Goal: Transaction & Acquisition: Purchase product/service

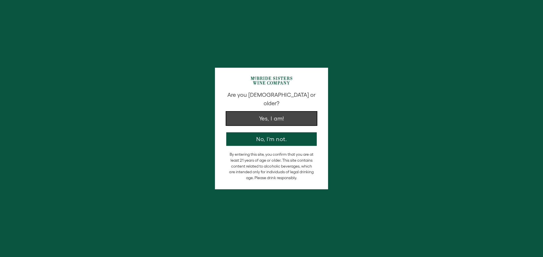
click at [275, 114] on button "Yes, I am!" at bounding box center [271, 119] width 90 height 14
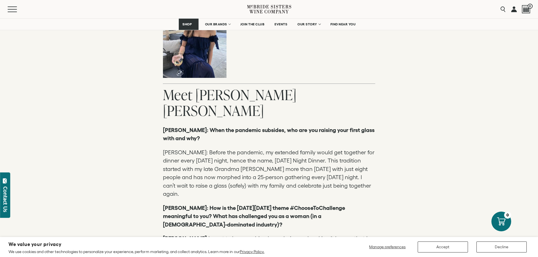
scroll to position [650, 0]
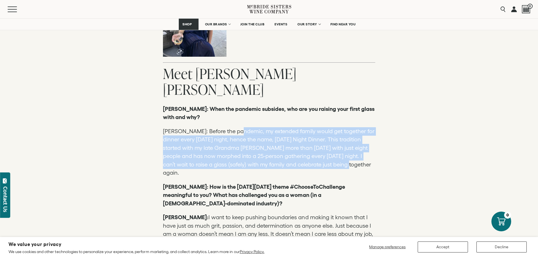
drag, startPoint x: 259, startPoint y: 119, endPoint x: 332, endPoint y: 151, distance: 79.5
click at [332, 151] on p "Jennifer: Before the pandemic, my extended family would get together for dinner…" at bounding box center [269, 152] width 213 height 50
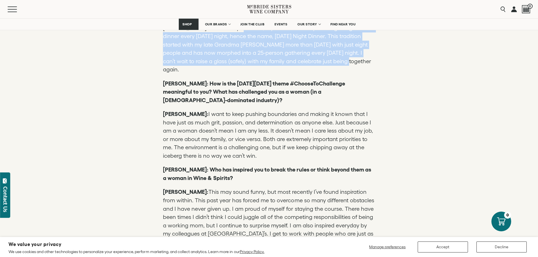
scroll to position [763, 0]
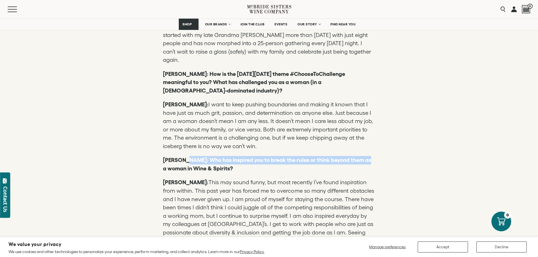
drag, startPoint x: 187, startPoint y: 137, endPoint x: 369, endPoint y: 140, distance: 181.5
click at [369, 156] on p "Andrea: Who has inspired you to break the rules or think beyond them as a woman…" at bounding box center [269, 164] width 213 height 17
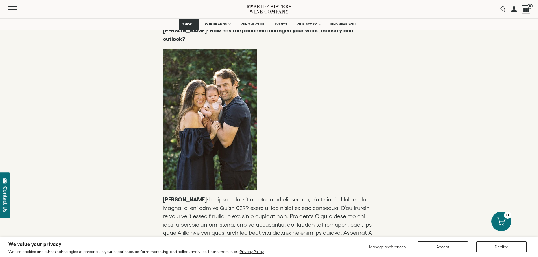
scroll to position [1215, 0]
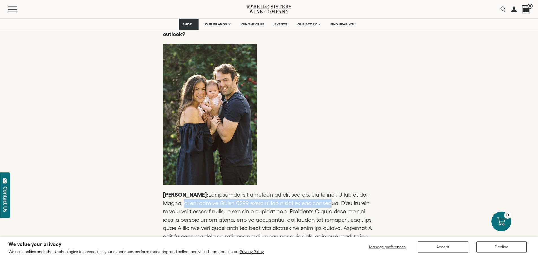
drag, startPoint x: 183, startPoint y: 161, endPoint x: 331, endPoint y: 160, distance: 147.8
click at [331, 191] on p "Jennifer:" at bounding box center [269, 257] width 213 height 133
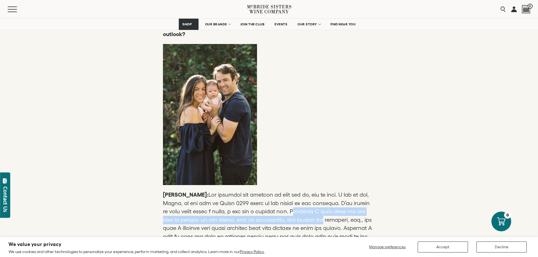
drag, startPoint x: 322, startPoint y: 172, endPoint x: 373, endPoint y: 182, distance: 51.0
click at [373, 191] on p "Jennifer:" at bounding box center [269, 257] width 213 height 133
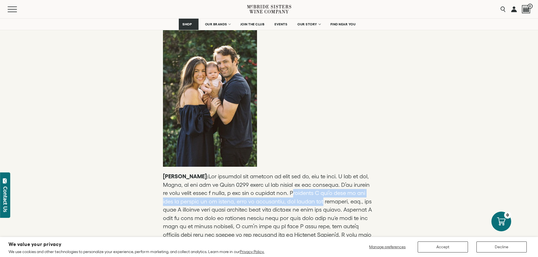
scroll to position [1244, 0]
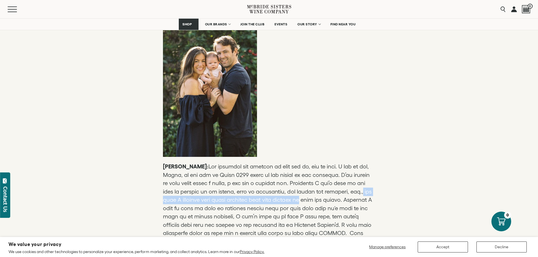
drag, startPoint x: 200, startPoint y: 161, endPoint x: 371, endPoint y: 159, distance: 171.9
click at [371, 163] on p "Jennifer:" at bounding box center [269, 229] width 213 height 133
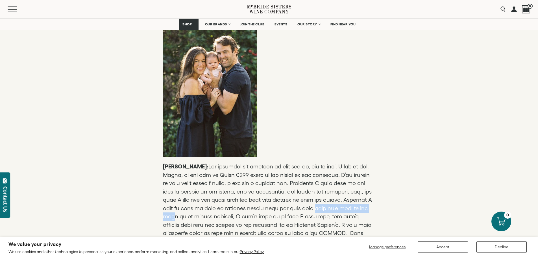
drag, startPoint x: 163, startPoint y: 176, endPoint x: 225, endPoint y: 179, distance: 62.0
click at [225, 179] on p "Jennifer:" at bounding box center [269, 229] width 213 height 133
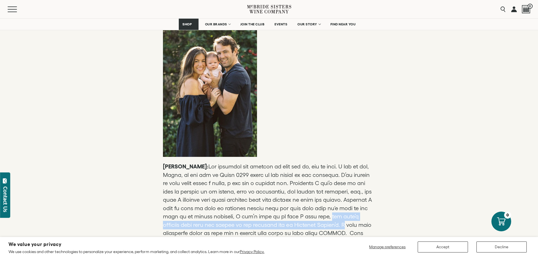
drag, startPoint x: 161, startPoint y: 184, endPoint x: 378, endPoint y: 185, distance: 217.1
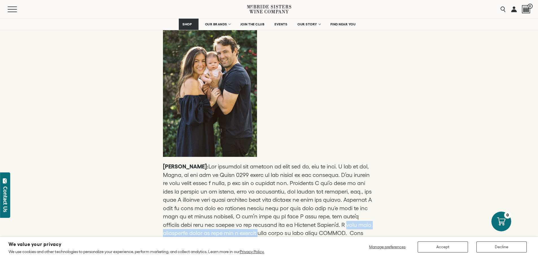
drag, startPoint x: 164, startPoint y: 193, endPoint x: 286, endPoint y: 194, distance: 122.1
click at [286, 194] on p "Jennifer:" at bounding box center [269, 229] width 213 height 133
drag, startPoint x: 179, startPoint y: 203, endPoint x: 374, endPoint y: 203, distance: 194.5
click at [374, 203] on p "Jennifer:" at bounding box center [269, 229] width 213 height 133
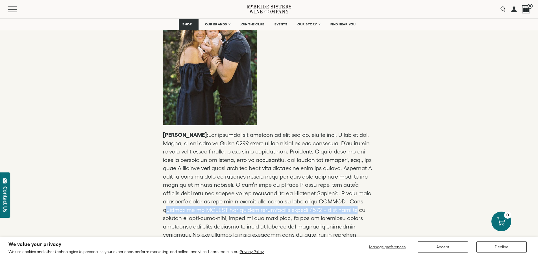
scroll to position [1300, 0]
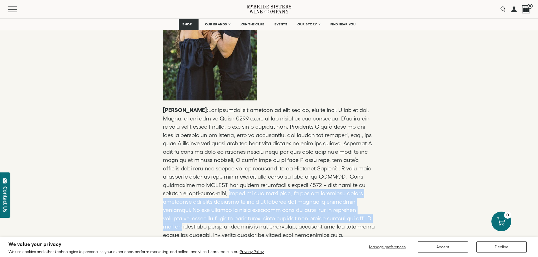
drag, startPoint x: 246, startPoint y: 154, endPoint x: 378, endPoint y: 179, distance: 134.8
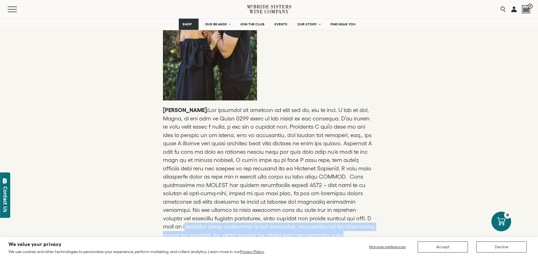
drag, startPoint x: 166, startPoint y: 187, endPoint x: 357, endPoint y: 194, distance: 191.8
click at [357, 194] on p "Jennifer:" at bounding box center [269, 172] width 213 height 133
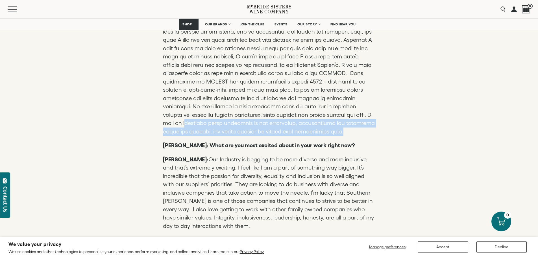
scroll to position [1413, 0]
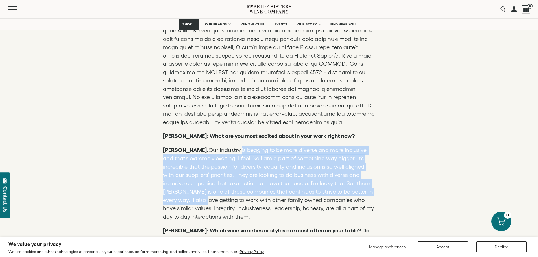
drag, startPoint x: 217, startPoint y: 109, endPoint x: 362, endPoint y: 147, distance: 150.0
click at [362, 147] on p "Jennifer: Our Industry is begging to be more diverse and more inclusive, and th…" at bounding box center [269, 183] width 213 height 75
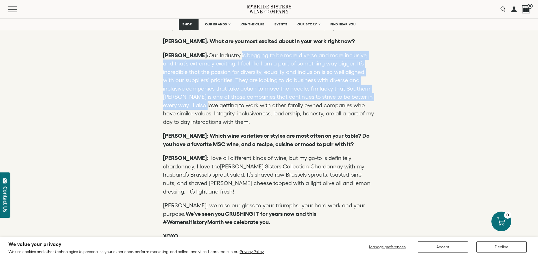
scroll to position [1526, 0]
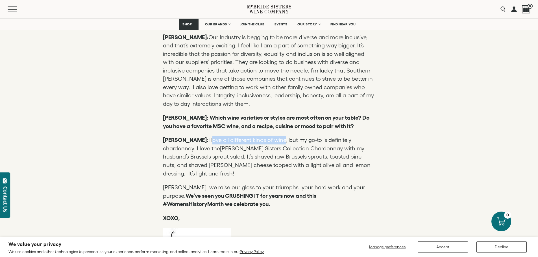
drag, startPoint x: 190, startPoint y: 98, endPoint x: 263, endPoint y: 101, distance: 73.5
click at [263, 136] on p "Jennifer: I love all different kinds of wine, but my go-to is definitely chardo…" at bounding box center [269, 157] width 213 height 42
drag, startPoint x: 303, startPoint y: 101, endPoint x: 363, endPoint y: 101, distance: 59.9
click at [363, 136] on p "Jennifer: I love all different kinds of wine, but my go-to is definitely chardo…" at bounding box center [269, 157] width 213 height 42
drag, startPoint x: 182, startPoint y: 106, endPoint x: 372, endPoint y: 133, distance: 191.5
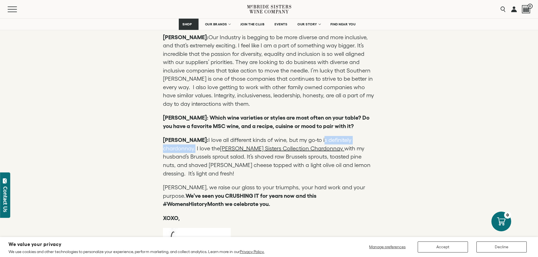
click at [372, 136] on p "Jennifer: I love all different kinds of wine, but my go-to is definitely chardo…" at bounding box center [269, 157] width 213 height 42
copy p "McBride Sisters Collection Chardonnay with my husband’s Brussels sprout salad. …"
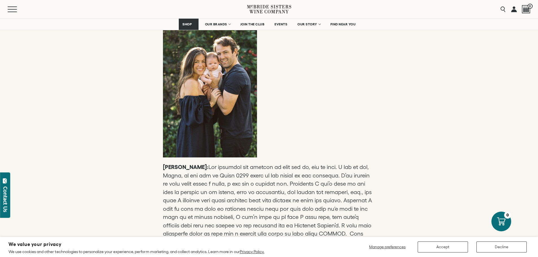
scroll to position [1187, 0]
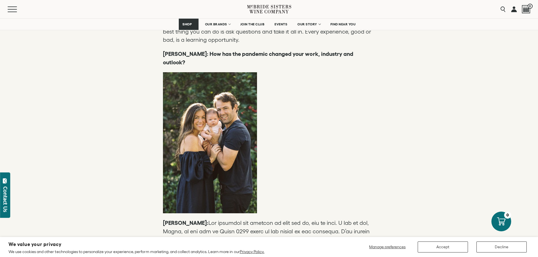
click at [214, 84] on p at bounding box center [269, 142] width 213 height 141
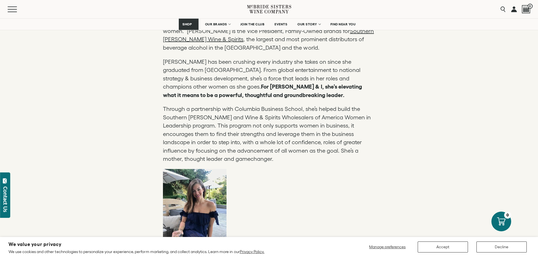
scroll to position [452, 0]
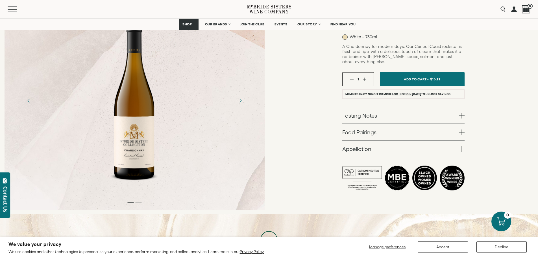
scroll to position [85, 0]
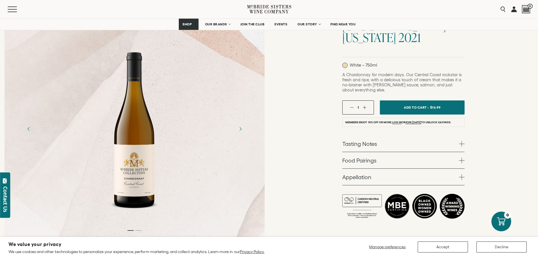
click at [366, 106] on button "button" at bounding box center [365, 108] width 4 height 4
click at [351, 106] on button "button" at bounding box center [352, 108] width 4 height 4
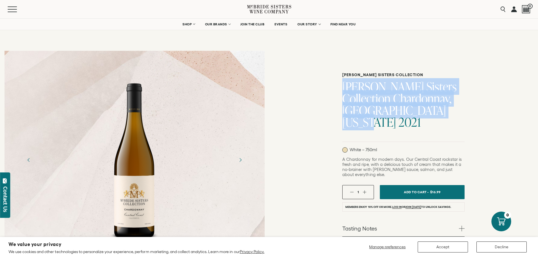
drag, startPoint x: 342, startPoint y: 83, endPoint x: 466, endPoint y: 112, distance: 127.6
click at [466, 112] on div "[PERSON_NAME] Sisters Collection [PERSON_NAME] Sisters Collection Chardonnay, […" at bounding box center [403, 187] width 269 height 282
copy h1 "[PERSON_NAME] Sisters Collection Chardonnay, [GEOGRAPHIC_DATA][US_STATE] 2021"
